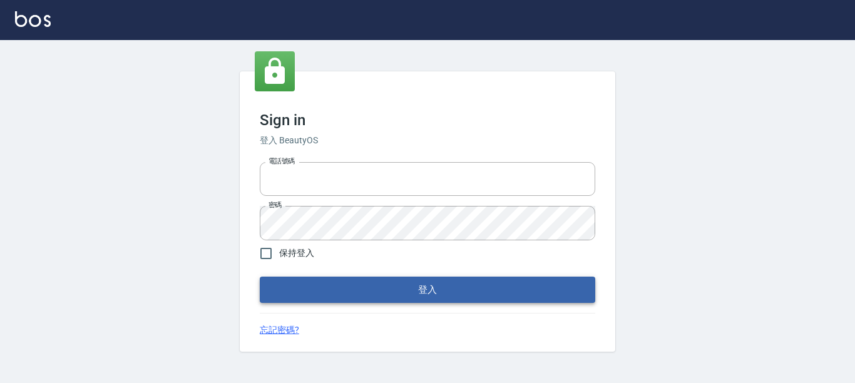
type input "0228278166"
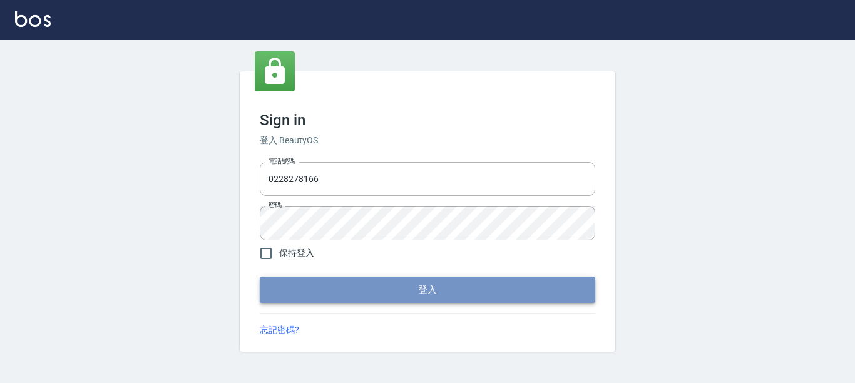
click at [318, 282] on button "登入" at bounding box center [428, 290] width 336 height 26
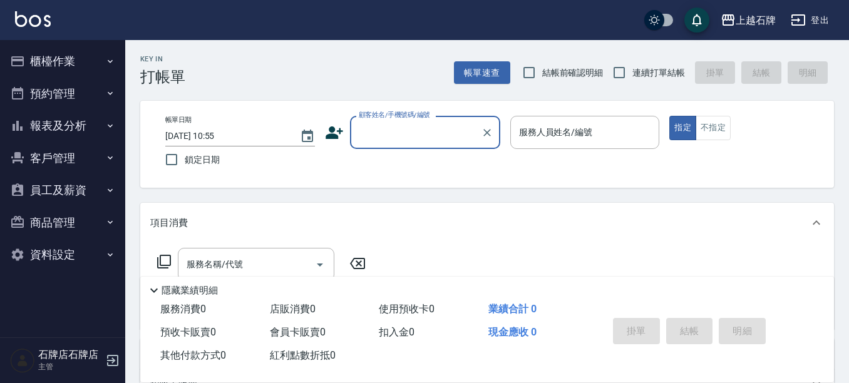
click at [109, 63] on icon "button" at bounding box center [110, 61] width 10 height 10
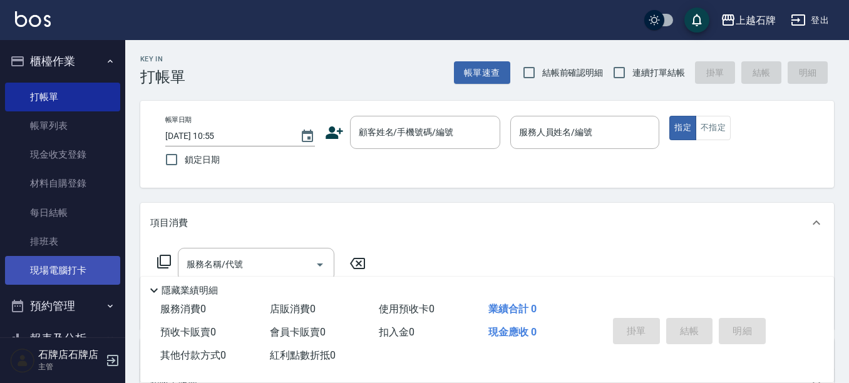
click at [91, 261] on link "現場電腦打卡" at bounding box center [62, 270] width 115 height 29
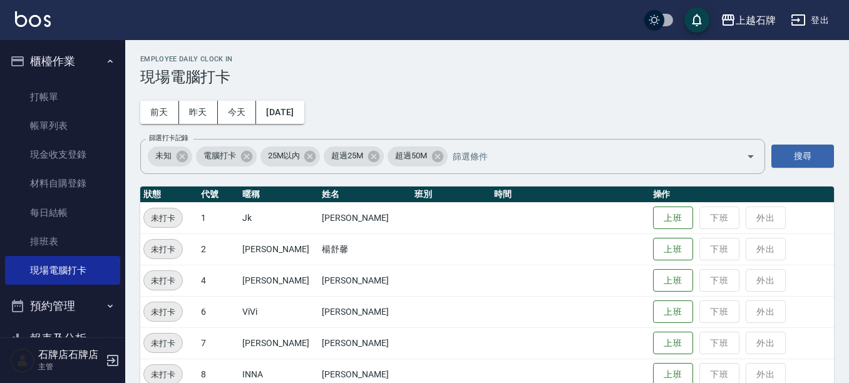
scroll to position [63, 0]
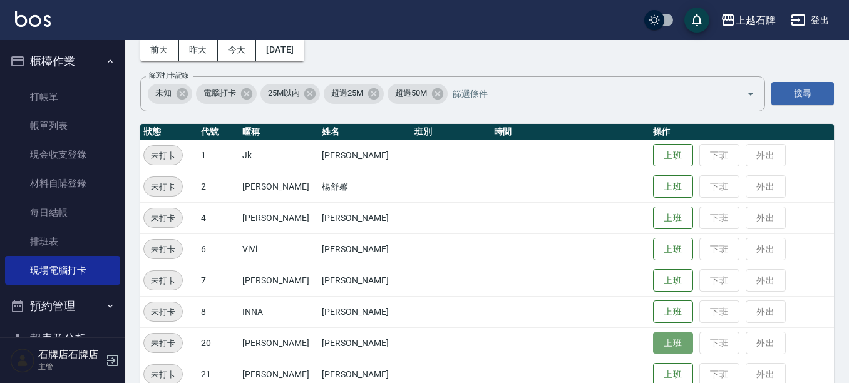
click at [653, 343] on button "上班" at bounding box center [673, 343] width 40 height 22
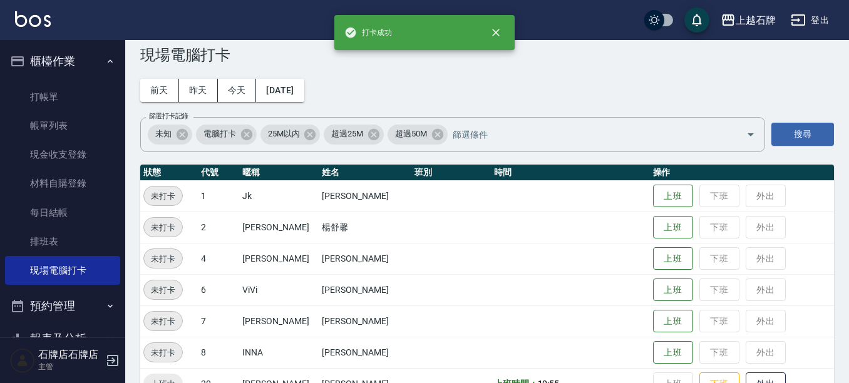
scroll to position [0, 0]
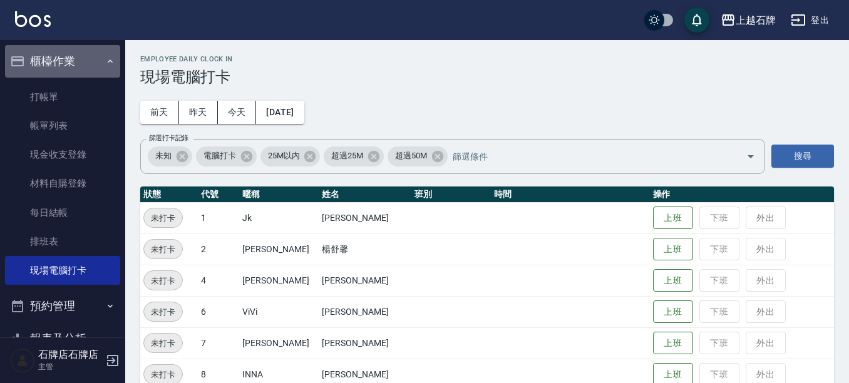
click at [78, 56] on button "櫃檯作業" at bounding box center [62, 61] width 115 height 33
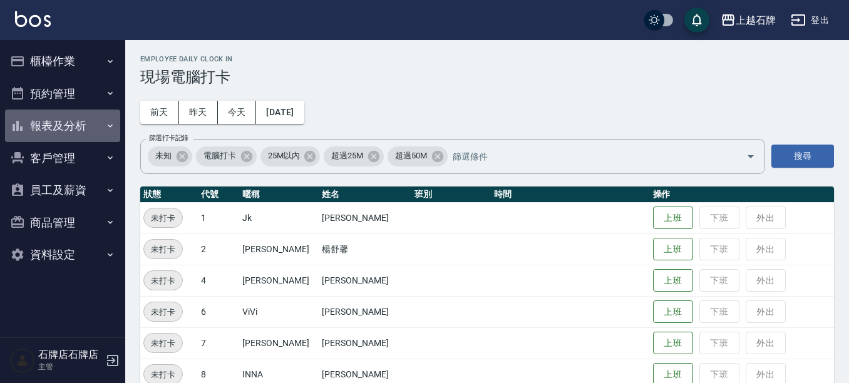
click at [91, 128] on button "報表及分析" at bounding box center [62, 126] width 115 height 33
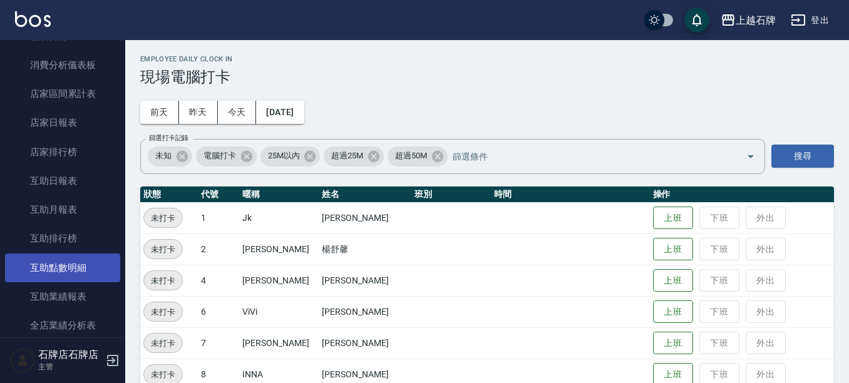
scroll to position [188, 0]
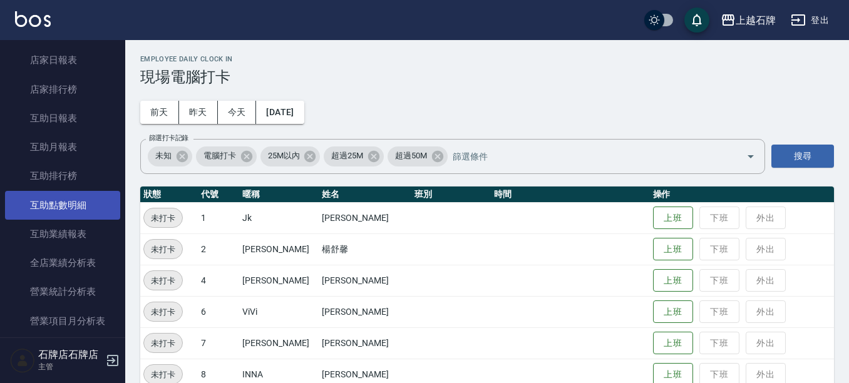
click at [65, 197] on link "互助點數明細" at bounding box center [62, 205] width 115 height 29
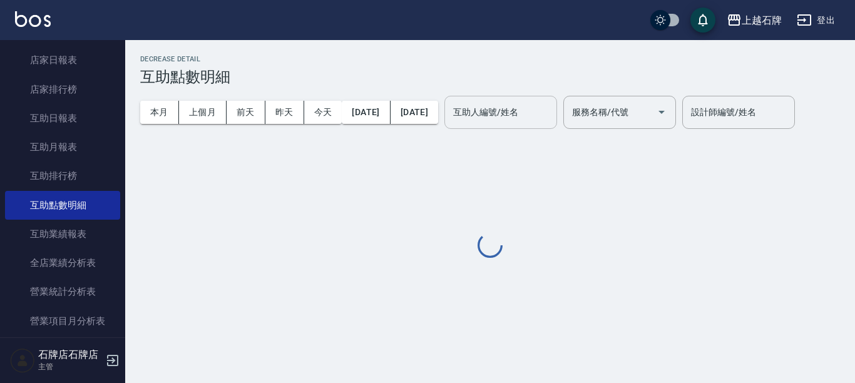
click at [551, 117] on input "互助人編號/姓名" at bounding box center [500, 112] width 101 height 22
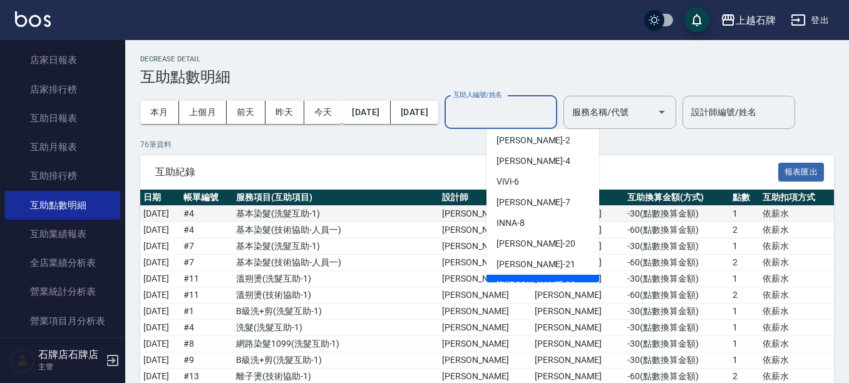
scroll to position [63, 0]
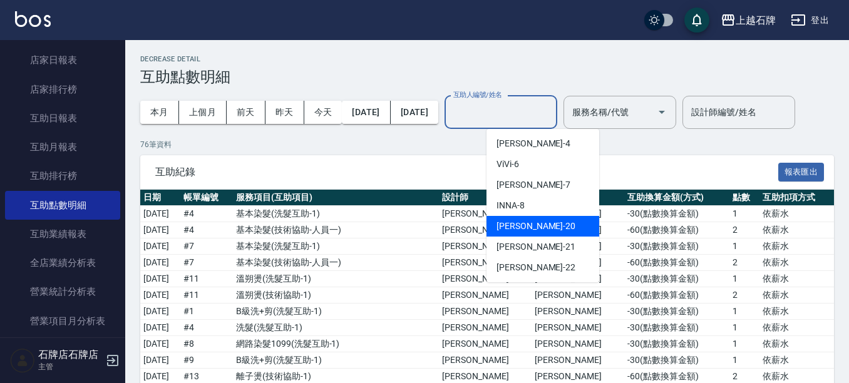
click at [526, 220] on div "[PERSON_NAME] -20" at bounding box center [542, 226] width 113 height 21
type input "[PERSON_NAME]-20"
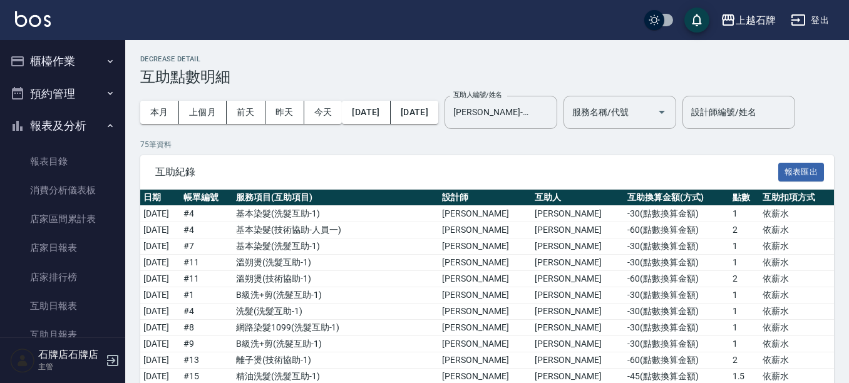
click at [116, 66] on nav "櫃檯作業 打帳單 帳單列表 現金收支登錄 材料自購登錄 每日結帳 排班表 現場電腦打卡 預約管理 預約管理 單日預約紀錄 單週預約紀錄 報表及分析 報表目錄 …" at bounding box center [62, 188] width 125 height 297
click at [108, 60] on icon "button" at bounding box center [110, 60] width 5 height 3
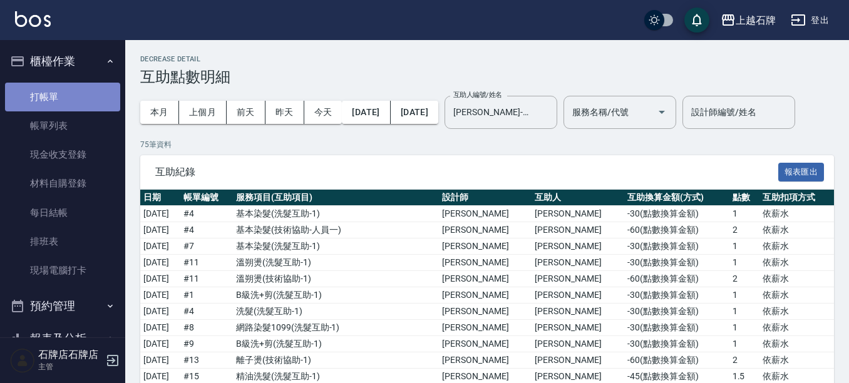
click at [91, 97] on link "打帳單" at bounding box center [62, 97] width 115 height 29
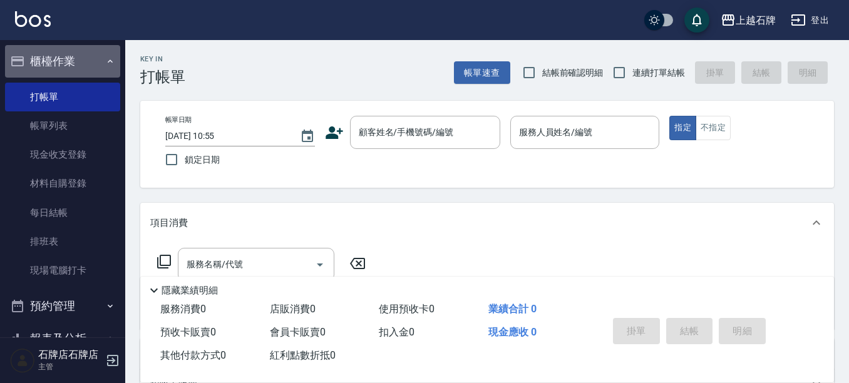
click at [62, 51] on button "櫃檯作業" at bounding box center [62, 61] width 115 height 33
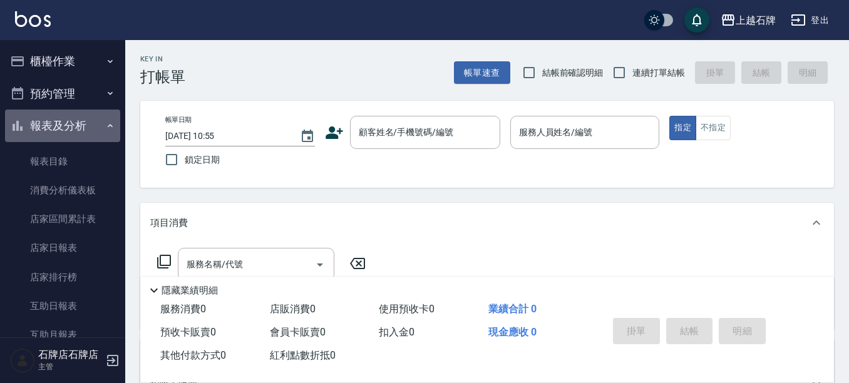
click at [91, 125] on button "報表及分析" at bounding box center [62, 126] width 115 height 33
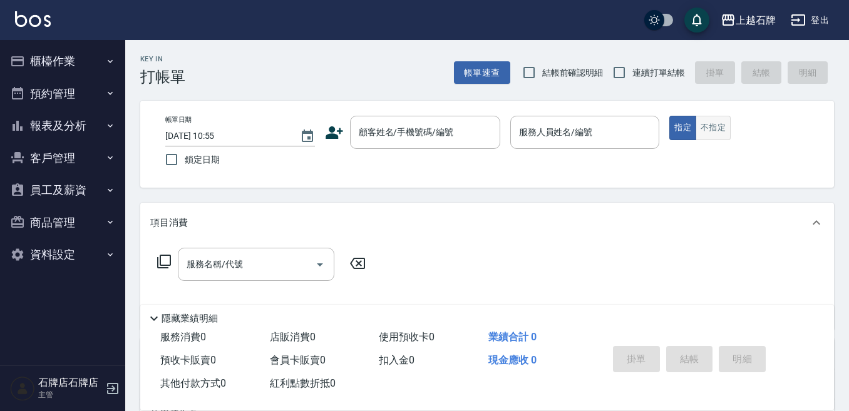
click at [705, 128] on button "不指定" at bounding box center [712, 128] width 35 height 24
click at [359, 63] on div "Key In 打帳單 帳單速查 結帳前確認明細 連續打單結帳 掛單 結帳 明細" at bounding box center [479, 63] width 709 height 46
